Goal: Task Accomplishment & Management: Use online tool/utility

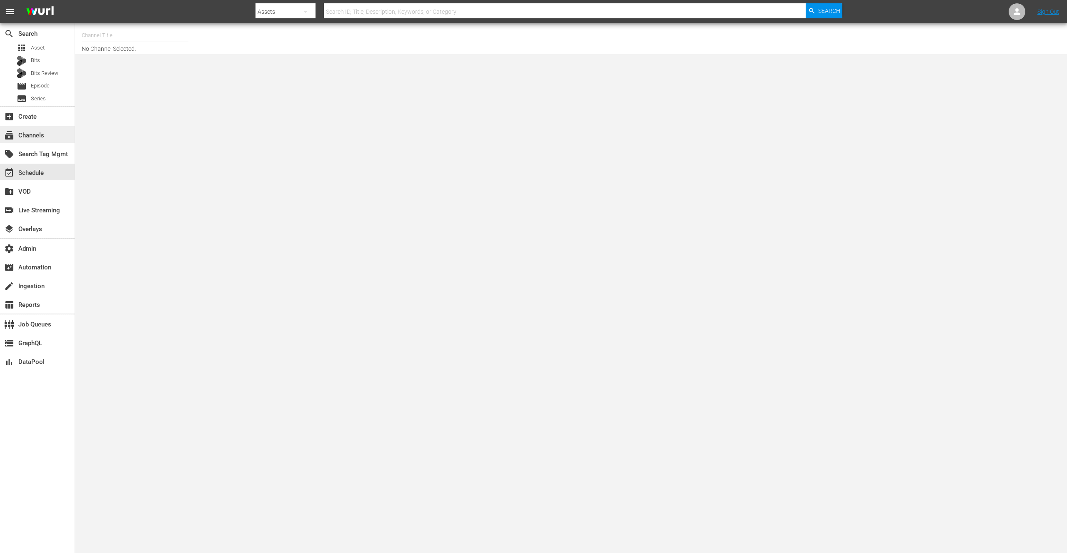
click at [36, 134] on div "subscriptions Channels" at bounding box center [23, 133] width 47 height 7
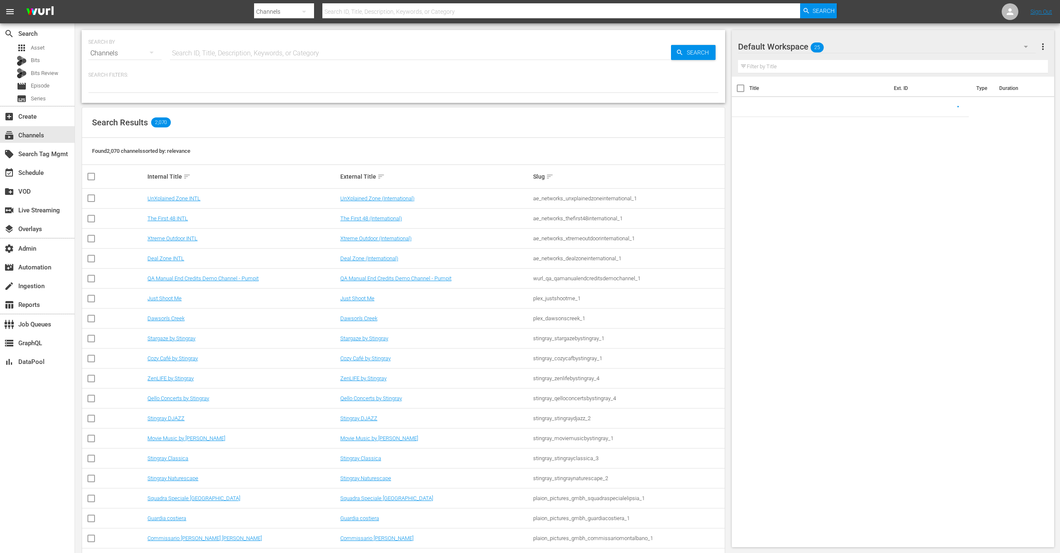
click at [390, 12] on input "text" at bounding box center [561, 12] width 478 height 20
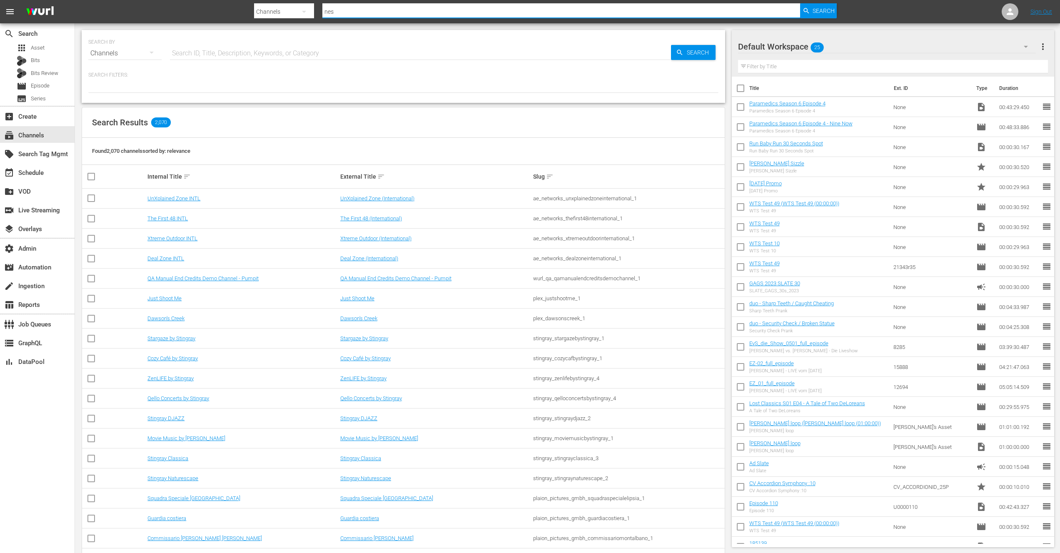
type input "nesn"
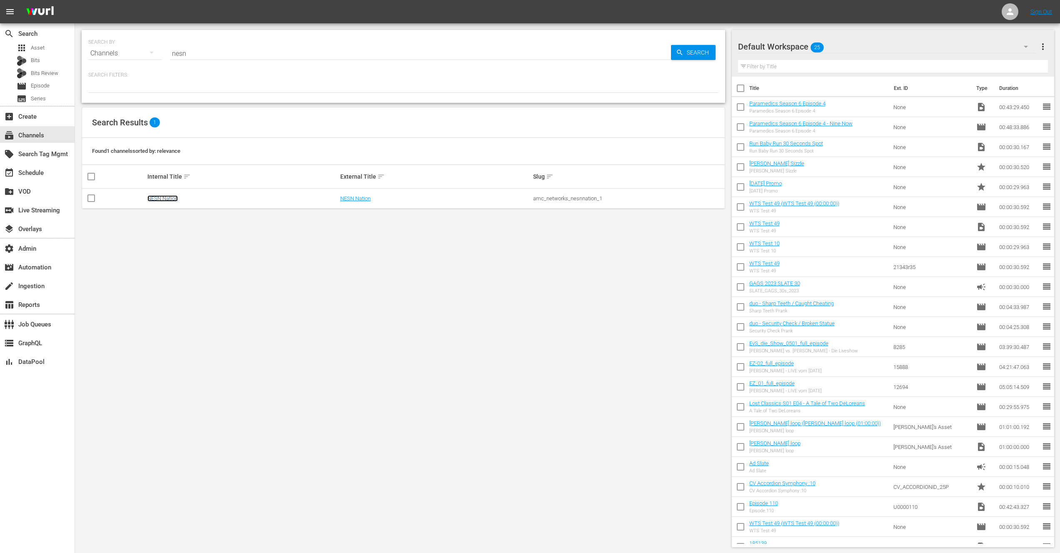
click at [166, 198] on link "NESN Nation" at bounding box center [162, 198] width 30 height 6
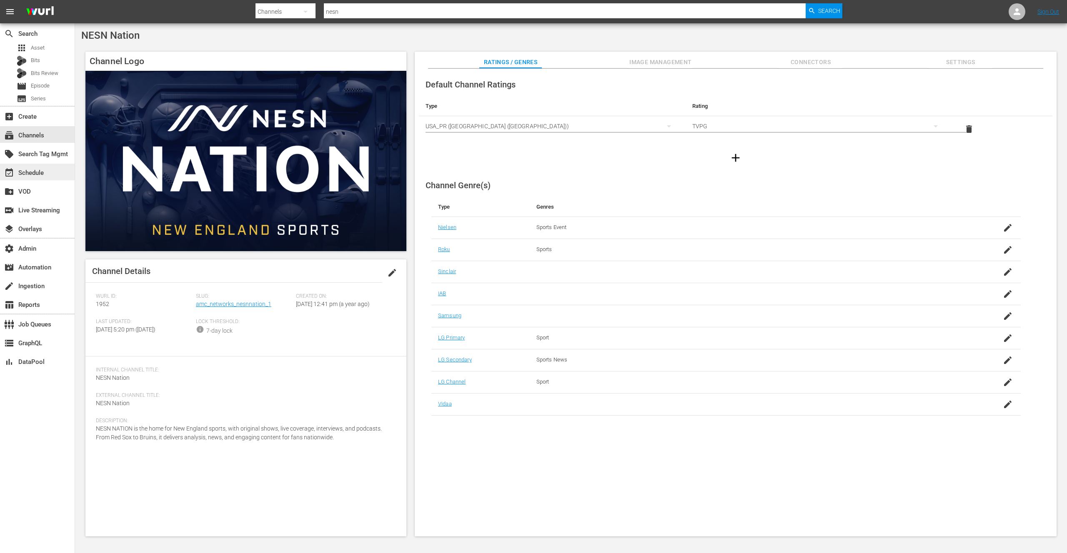
click at [40, 171] on div "event_available Schedule" at bounding box center [23, 171] width 47 height 7
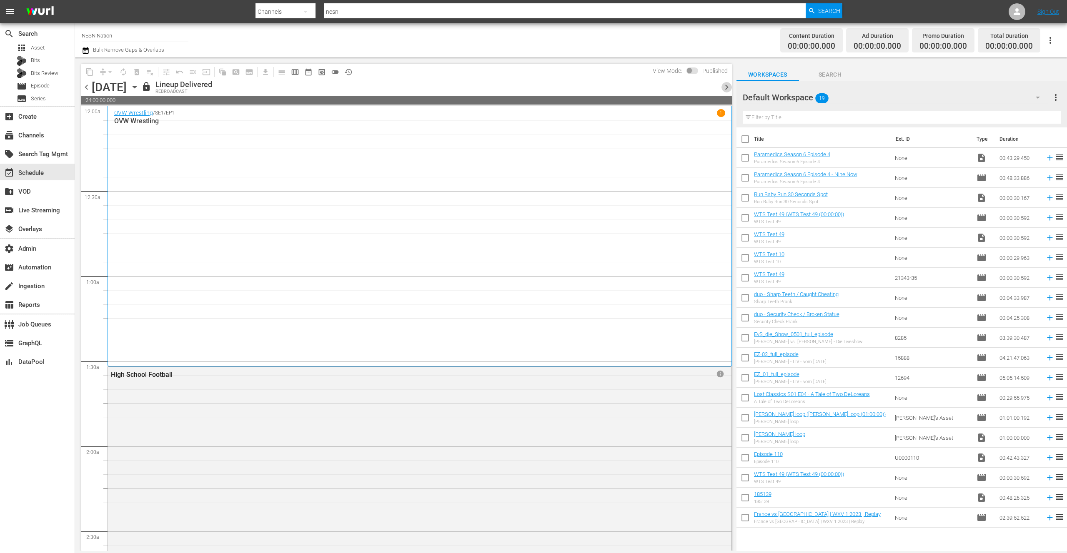
click at [725, 88] on span "chevron_right" at bounding box center [726, 87] width 10 height 10
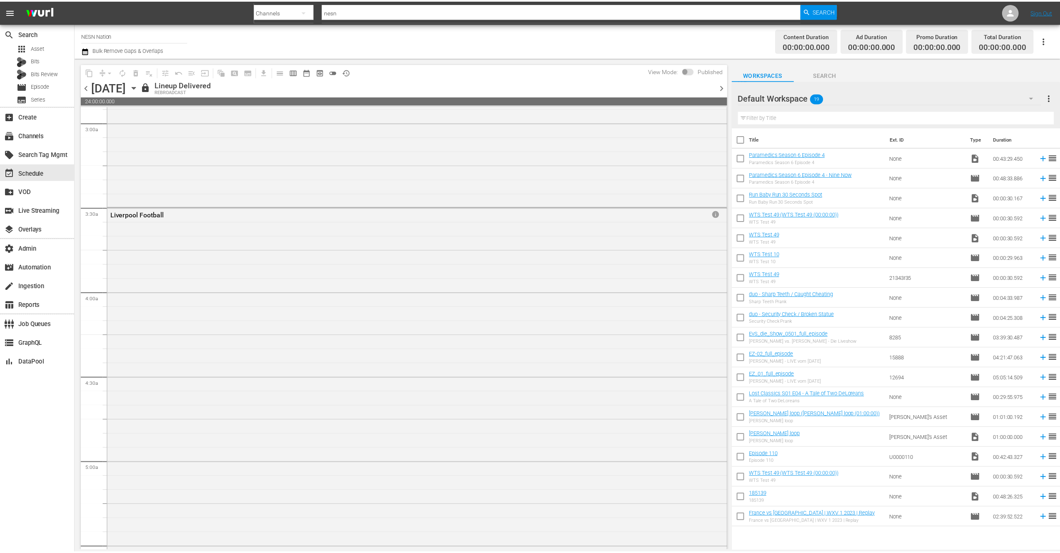
scroll to position [502, 0]
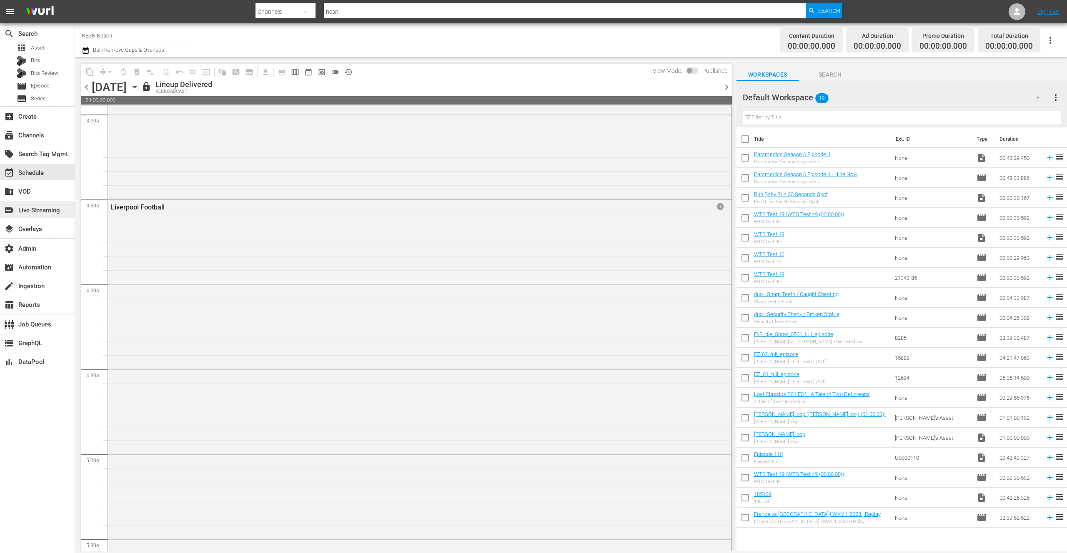
click at [63, 212] on div "switch_video Live Streaming" at bounding box center [37, 209] width 75 height 17
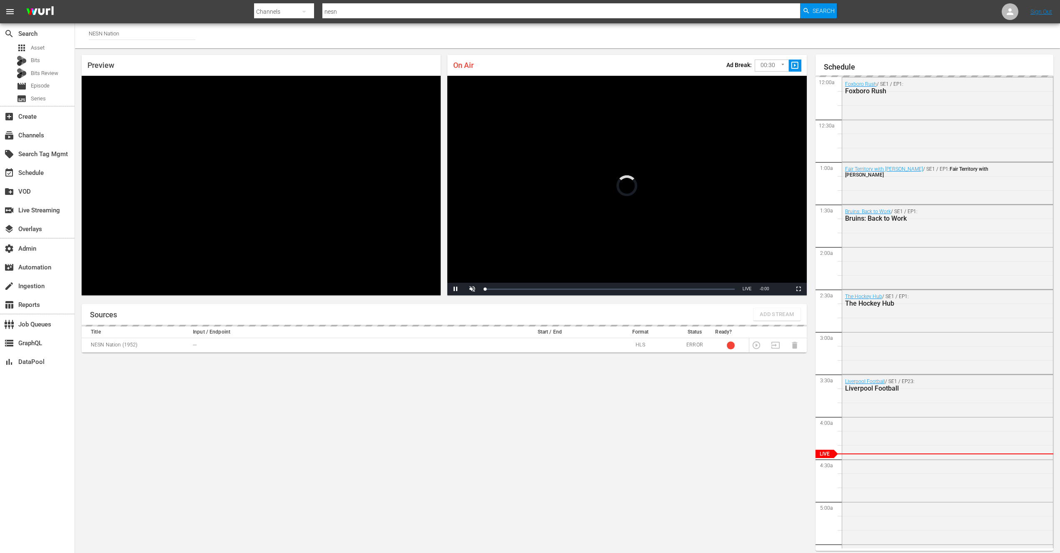
scroll to position [5, 0]
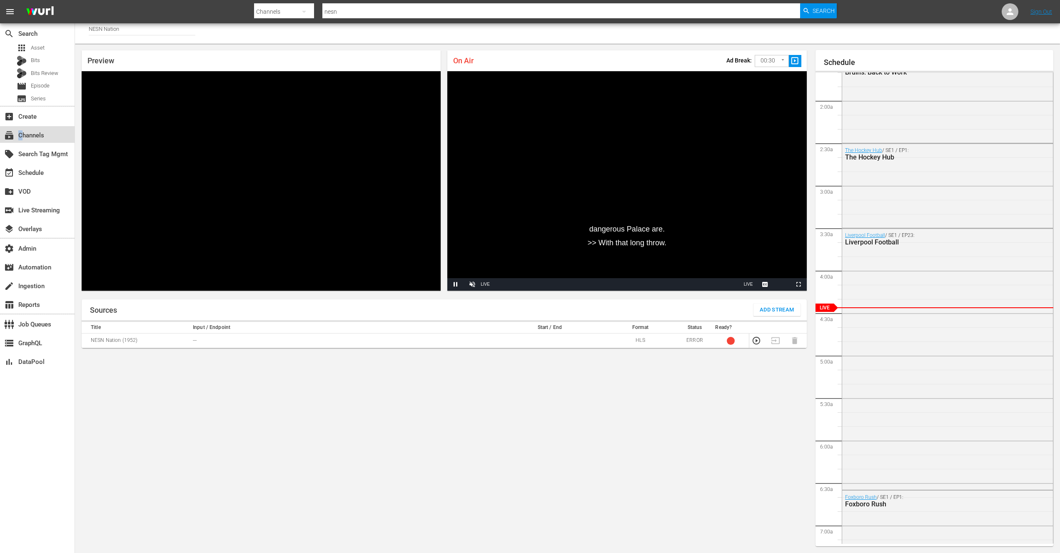
click at [20, 135] on div "subscriptions Channels" at bounding box center [23, 133] width 47 height 7
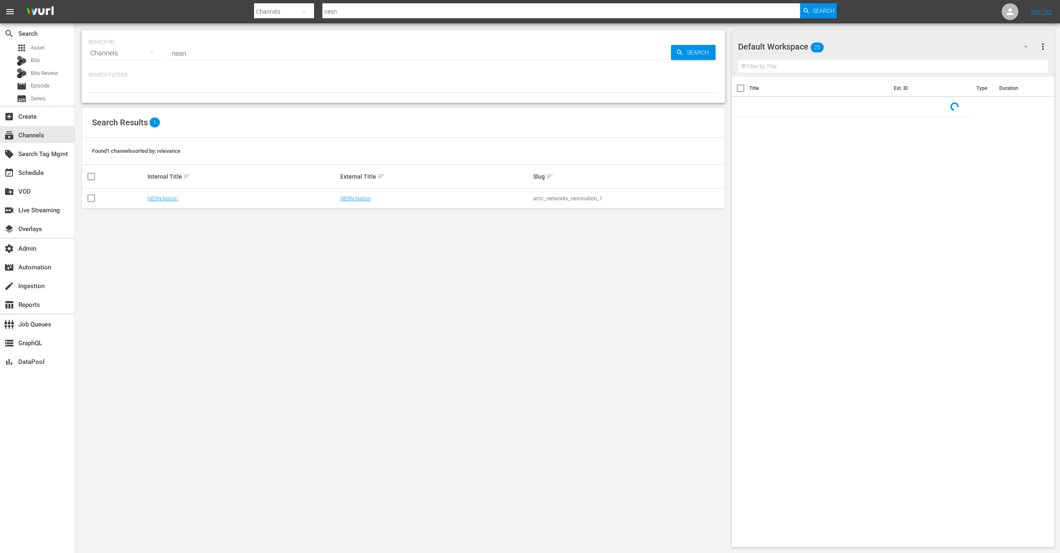
click at [396, 18] on div at bounding box center [545, 19] width 583 height 3
click at [396, 13] on input "nesn" at bounding box center [561, 12] width 478 height 20
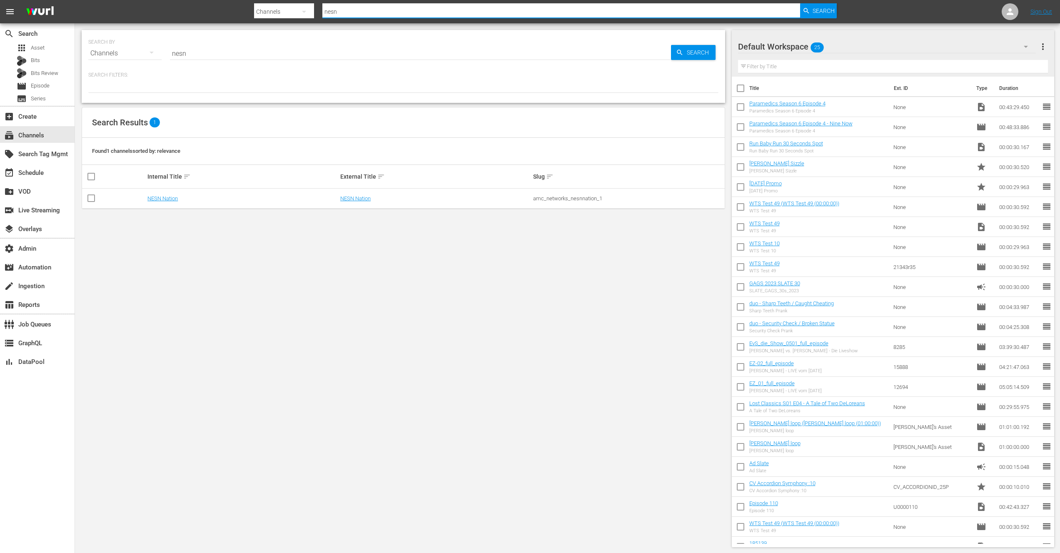
click at [396, 13] on input "nesn" at bounding box center [561, 12] width 478 height 20
paste input "thegrandtour"
type input "thegrandtour"
drag, startPoint x: 806, startPoint y: 4, endPoint x: 810, endPoint y: 8, distance: 5.3
click at [807, 4] on div "Search" at bounding box center [818, 10] width 37 height 15
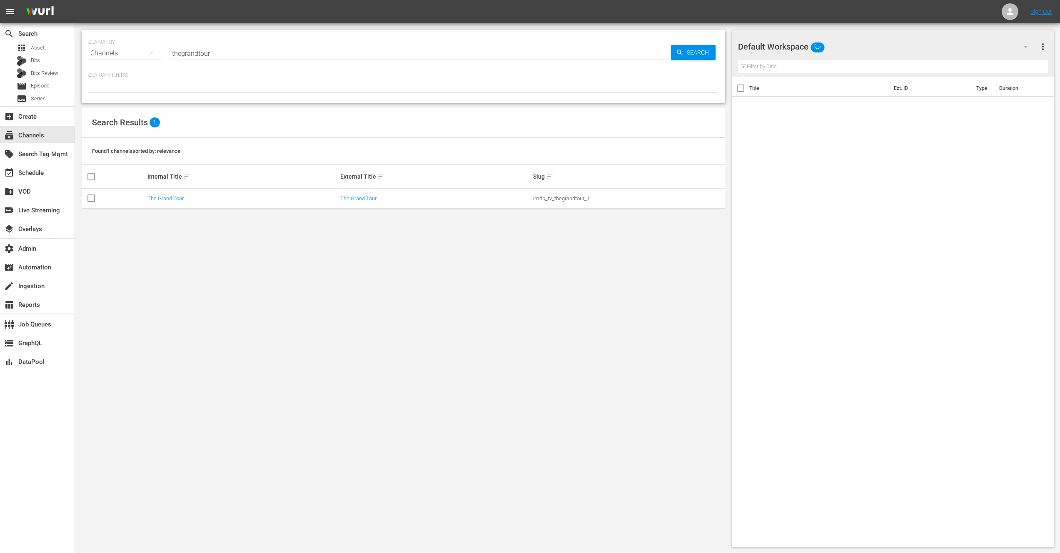
click at [811, 8] on nav "menu Sign Out" at bounding box center [530, 11] width 1060 height 23
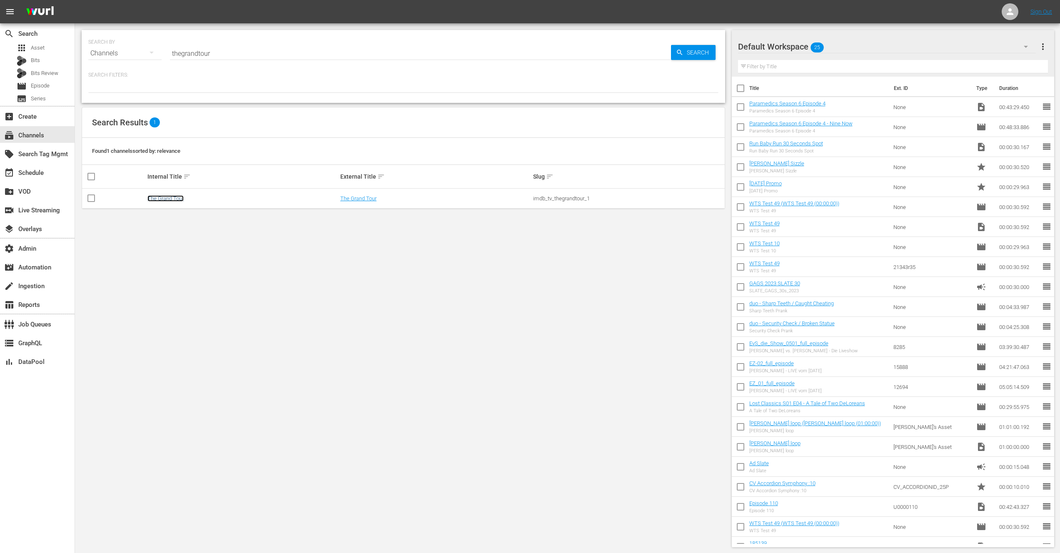
click at [172, 201] on link "The Grand Tour" at bounding box center [165, 198] width 36 height 6
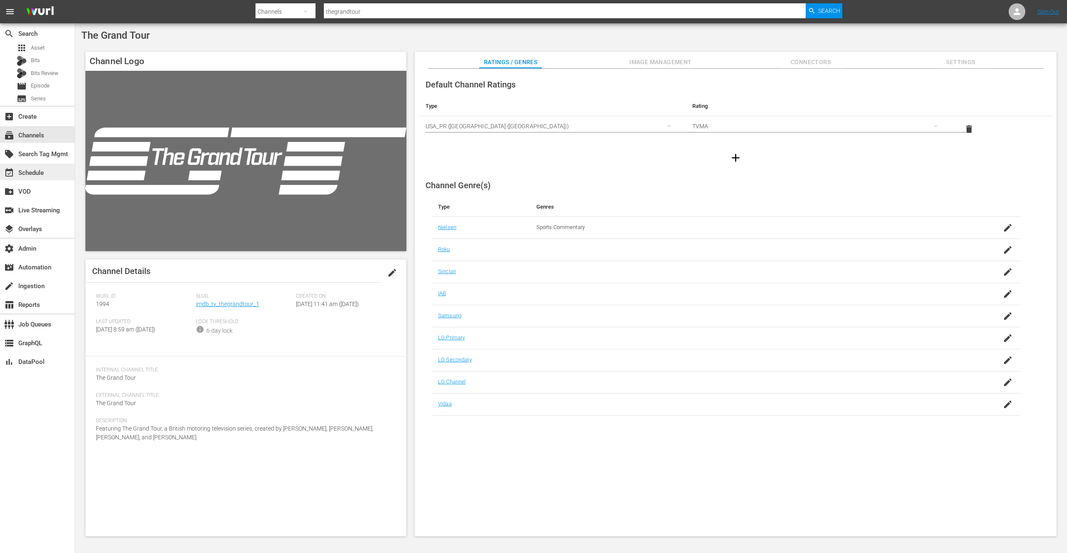
click at [48, 174] on div "event_available Schedule" at bounding box center [37, 172] width 75 height 17
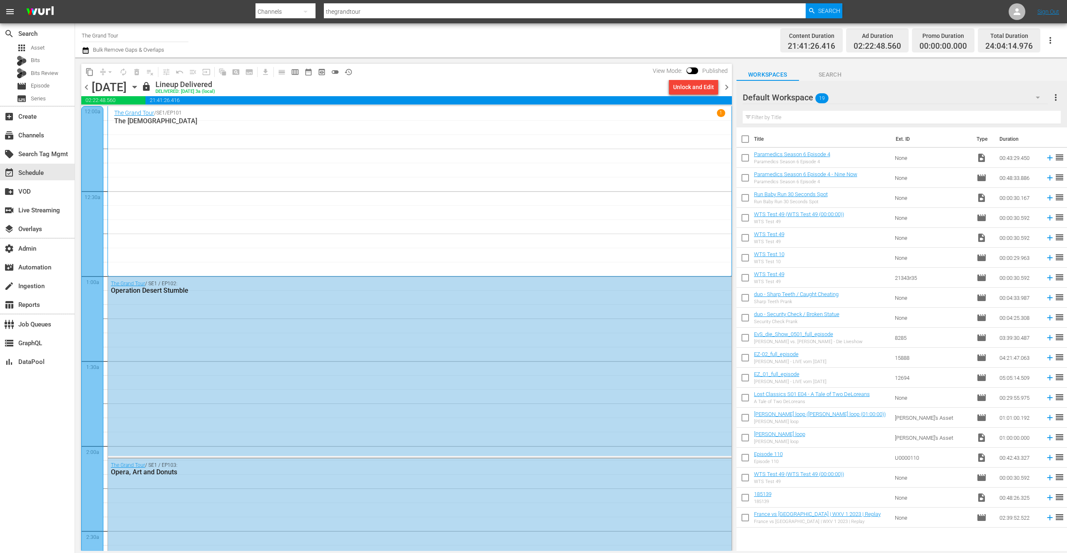
click at [728, 87] on span "chevron_right" at bounding box center [726, 87] width 10 height 10
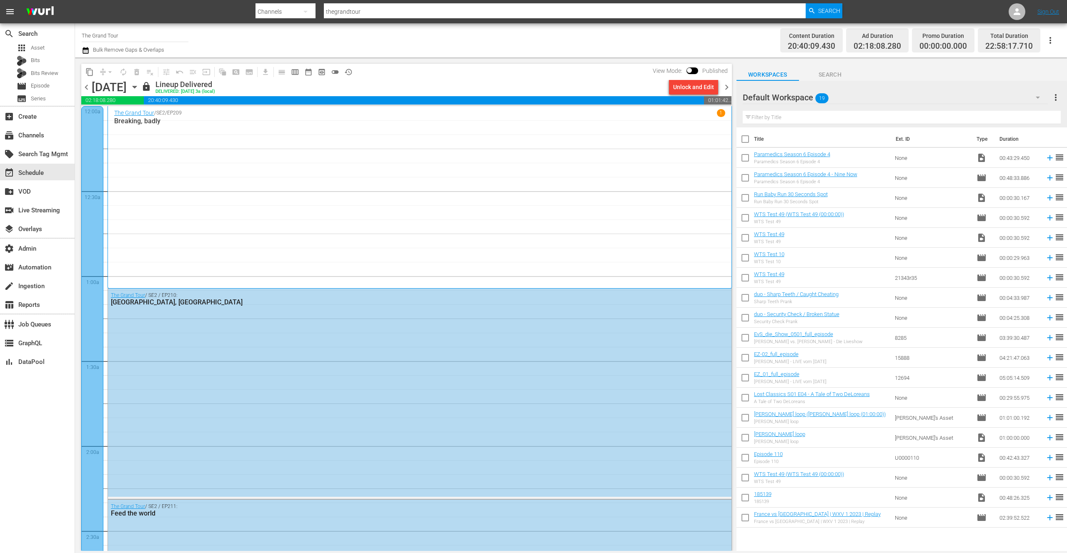
click at [549, 173] on div "The Grand Tour / SE2 / EP209 1 Breaking, badly" at bounding box center [419, 197] width 611 height 176
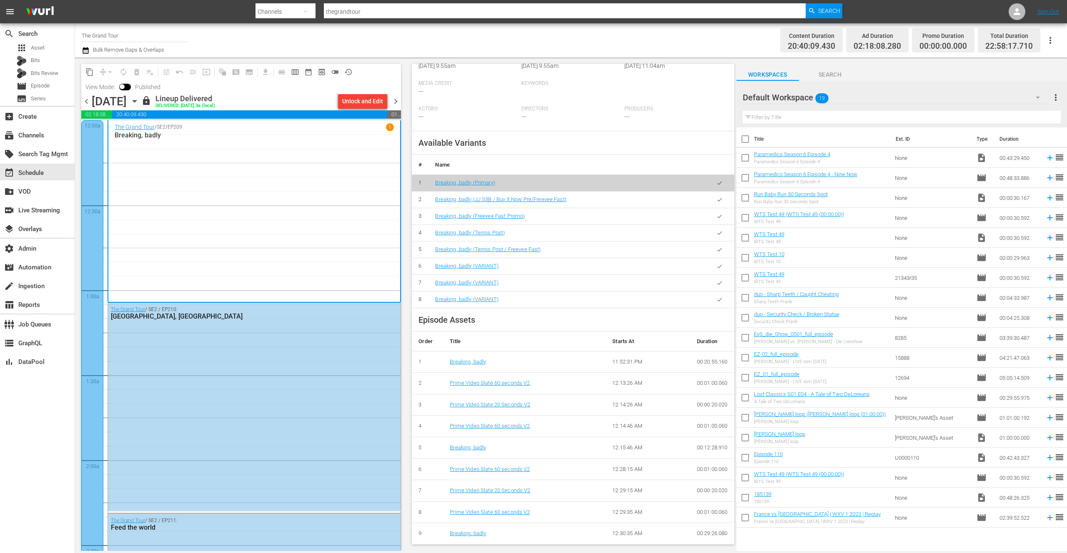
scroll to position [362, 0]
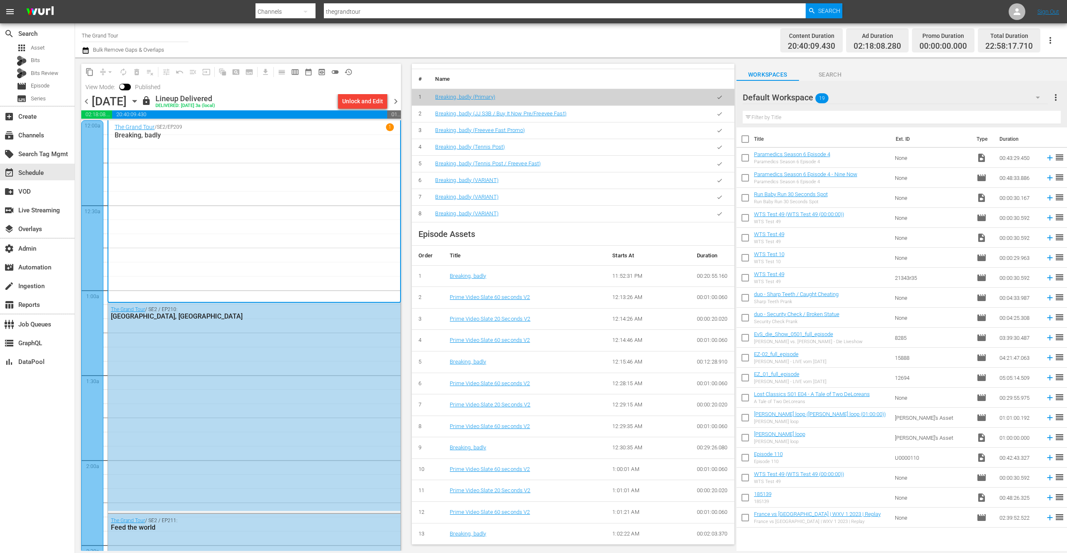
click at [86, 103] on span "chevron_left" at bounding box center [86, 101] width 10 height 10
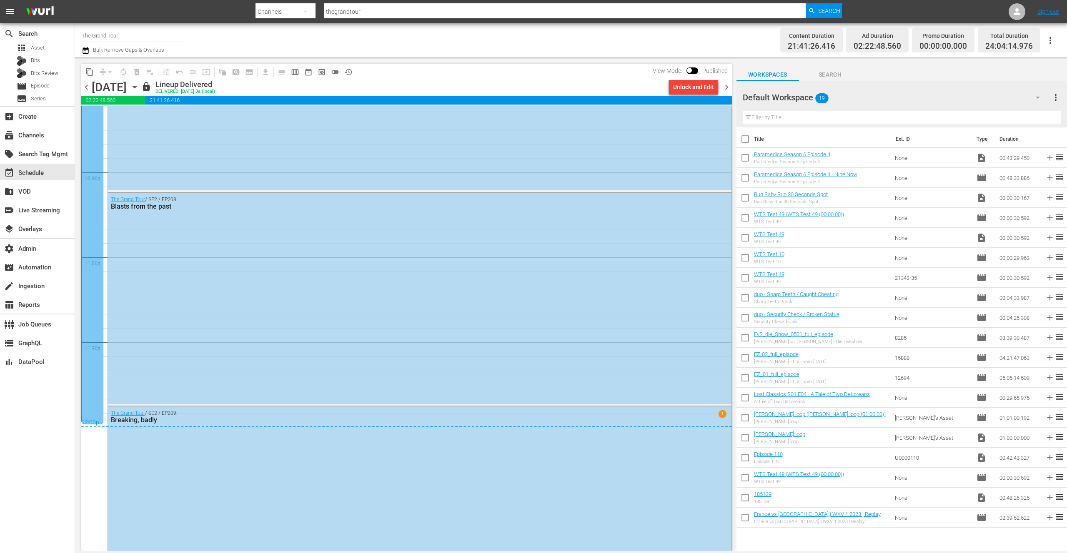
scroll to position [3817, 0]
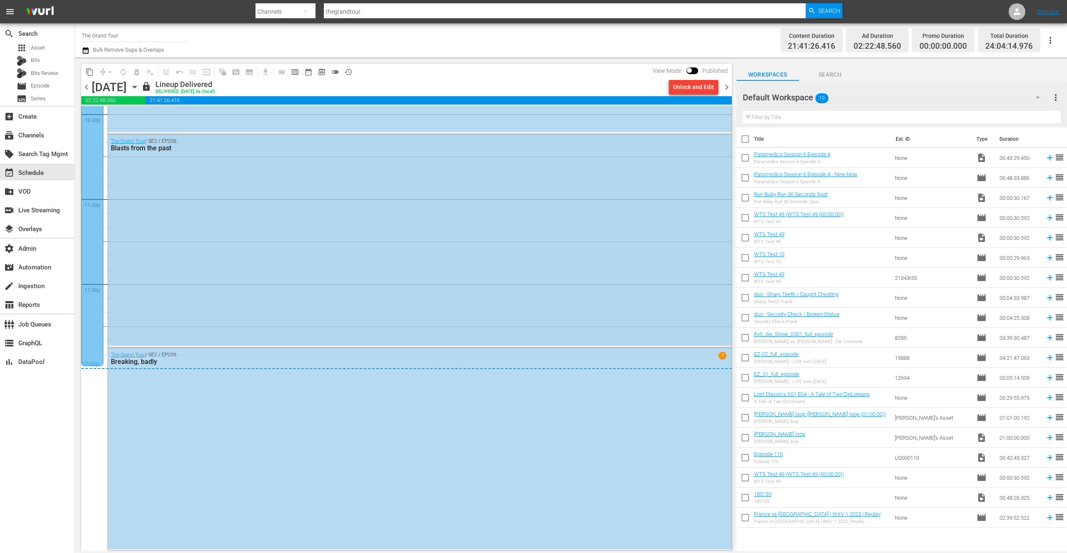
click at [485, 276] on div "The Grand Tour / SE2 / EP208: Blasts from the past" at bounding box center [419, 240] width 623 height 211
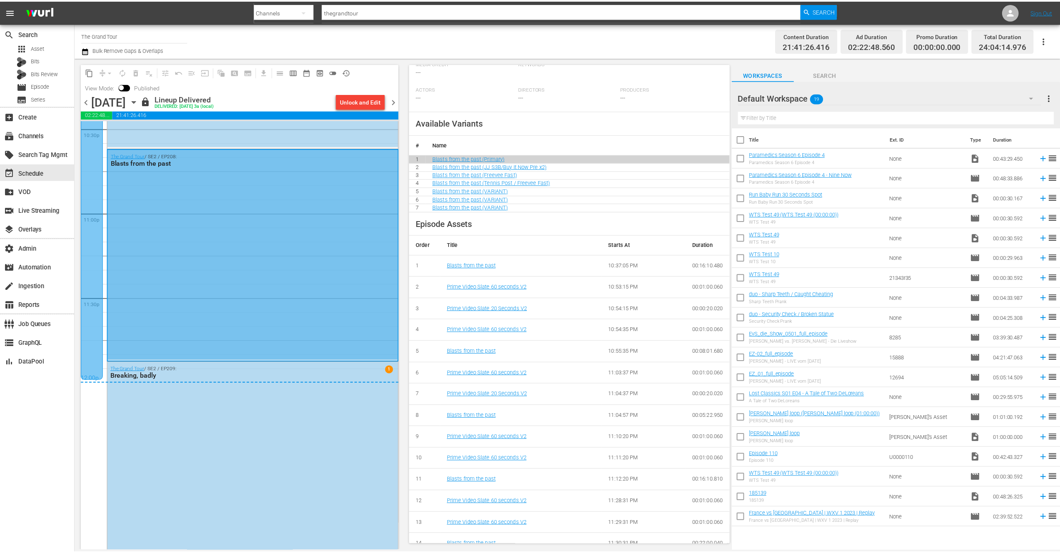
scroll to position [286, 0]
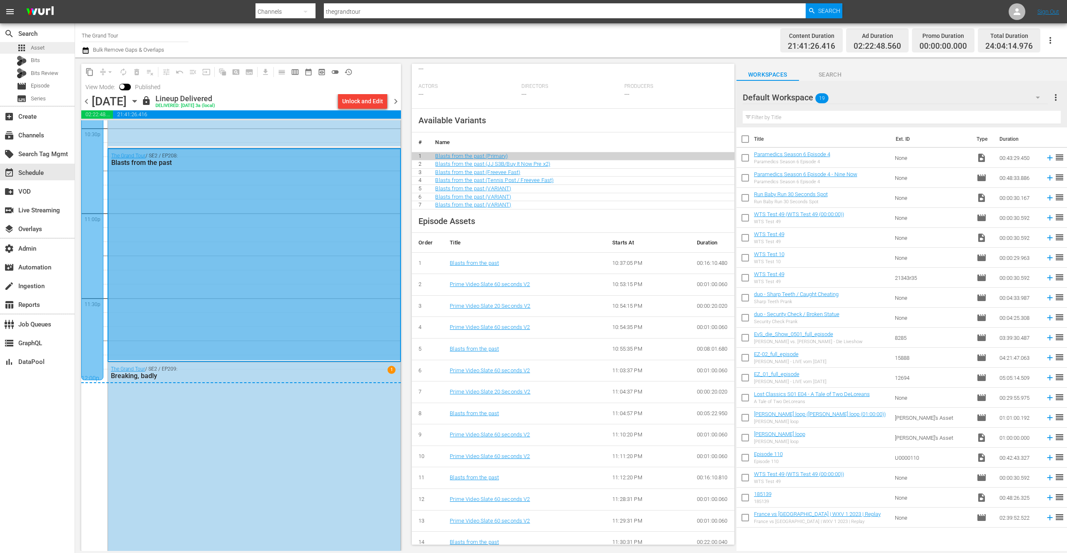
click at [44, 47] on span "Asset" at bounding box center [38, 48] width 14 height 8
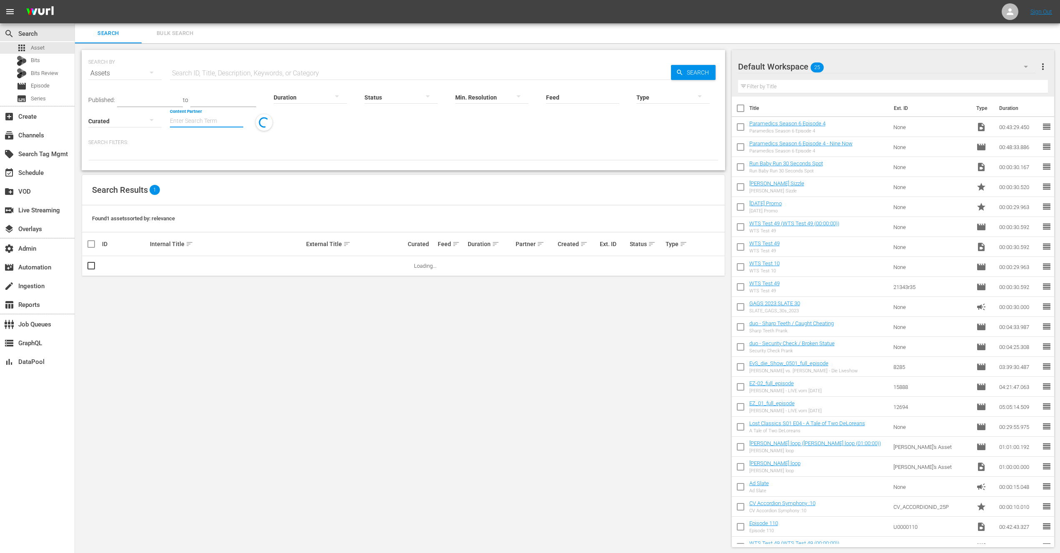
click at [203, 121] on input "Content Partner" at bounding box center [206, 122] width 73 height 30
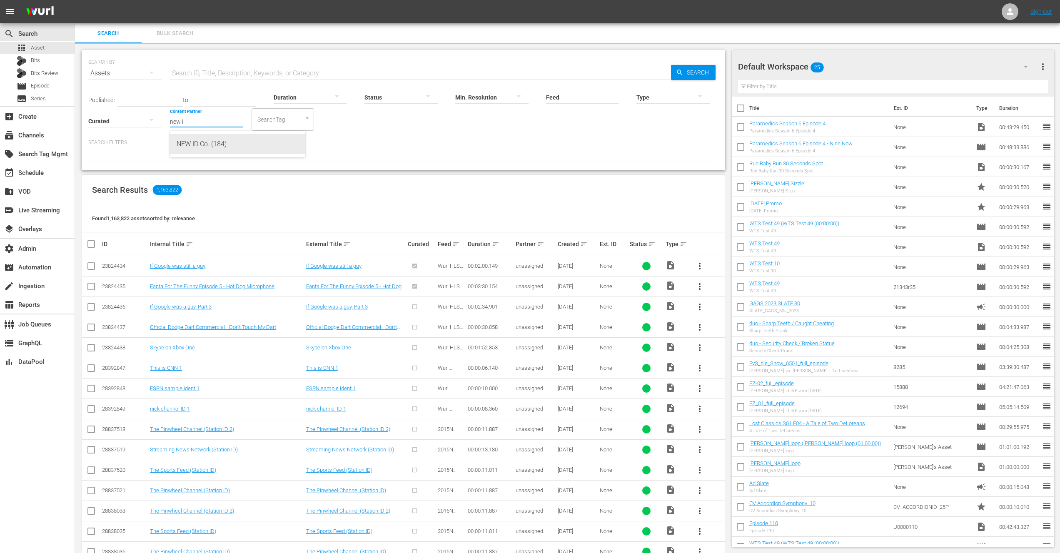
click at [205, 145] on div "NEW ID Co. (184)" at bounding box center [238, 144] width 122 height 20
type input "NEW ID Co. (184)"
